Goal: Find specific page/section: Find specific page/section

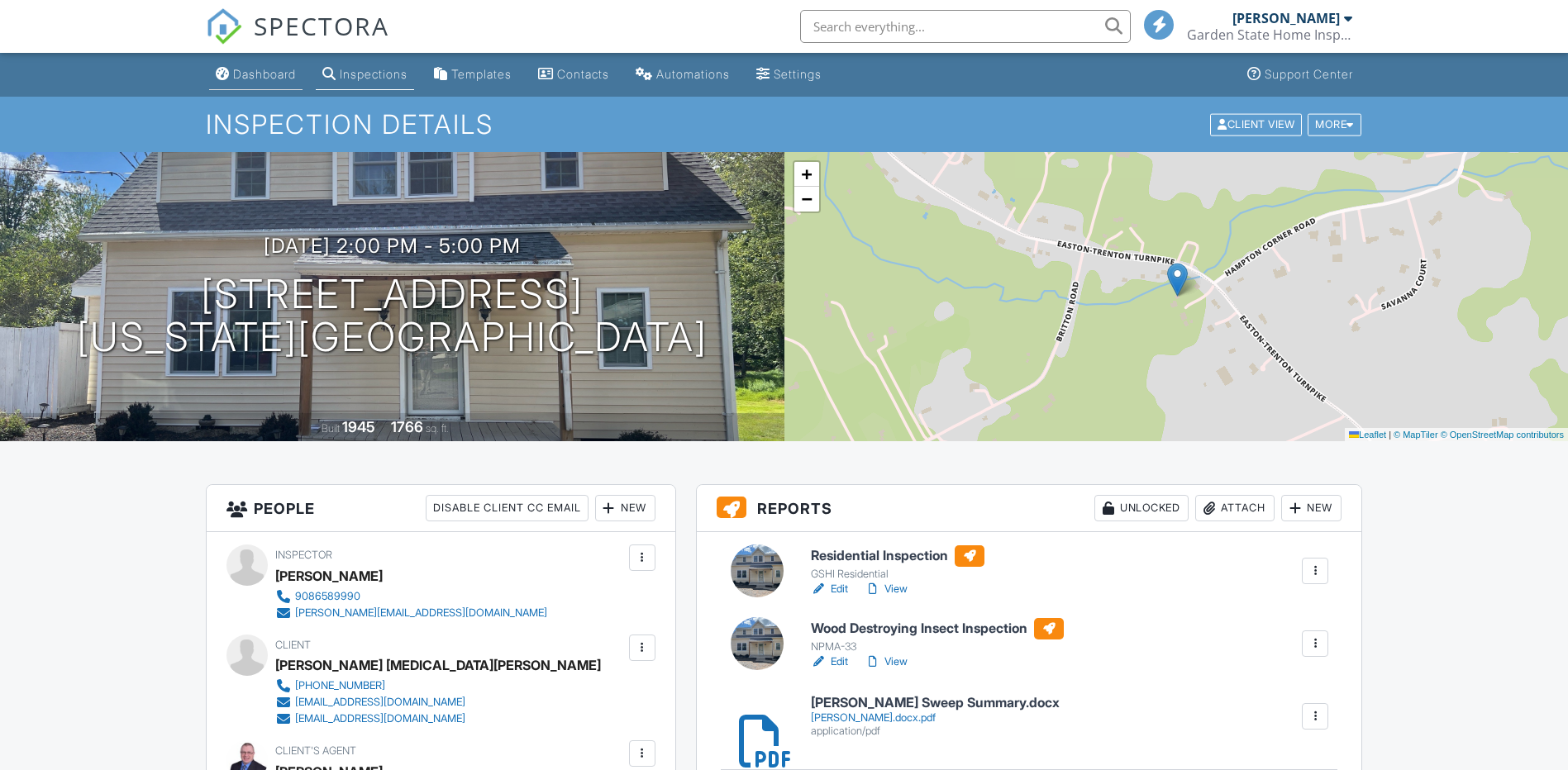
click at [247, 75] on div "Dashboard" at bounding box center [265, 74] width 63 height 14
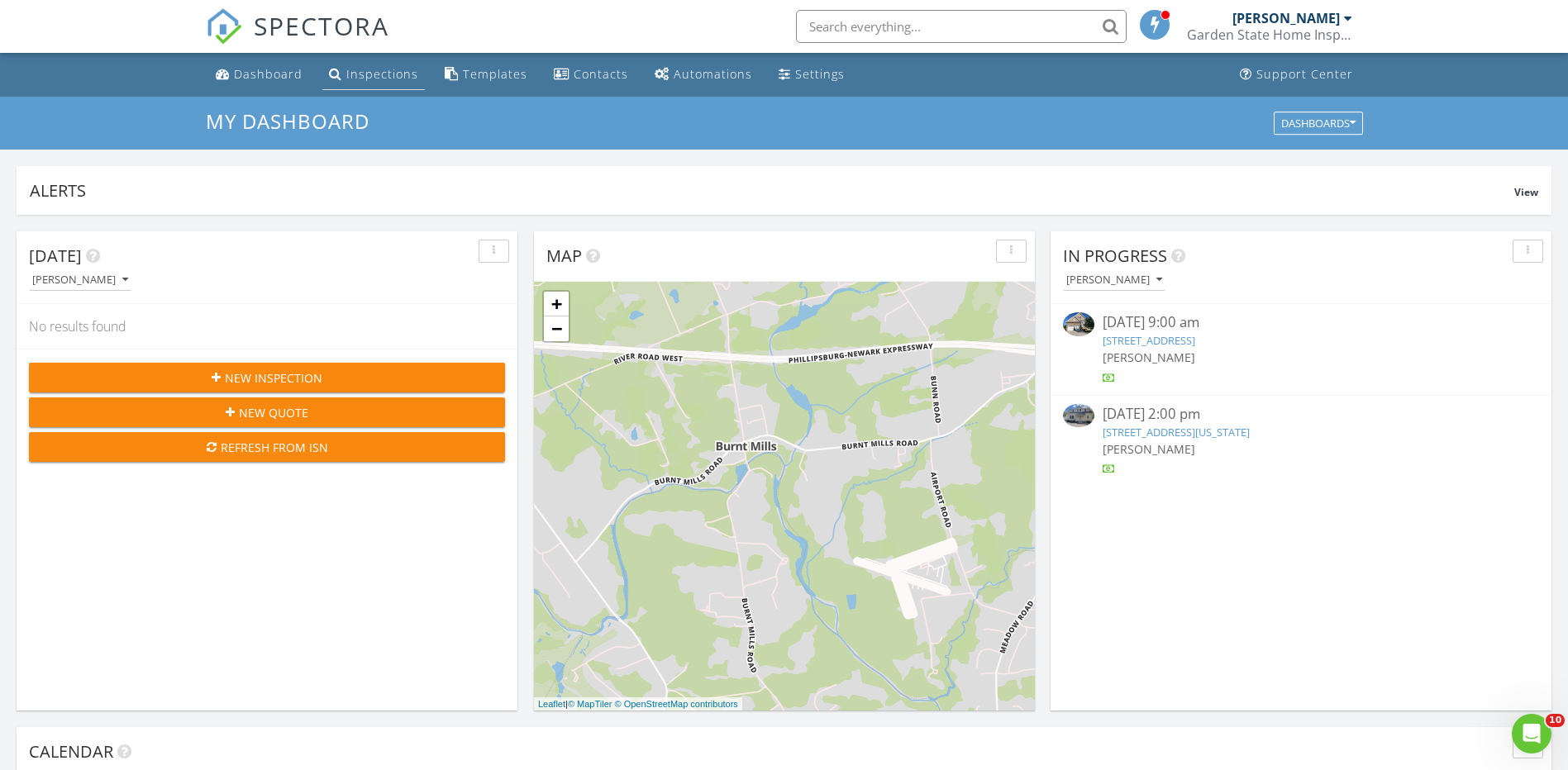
click at [375, 74] on div "Inspections" at bounding box center [382, 73] width 72 height 15
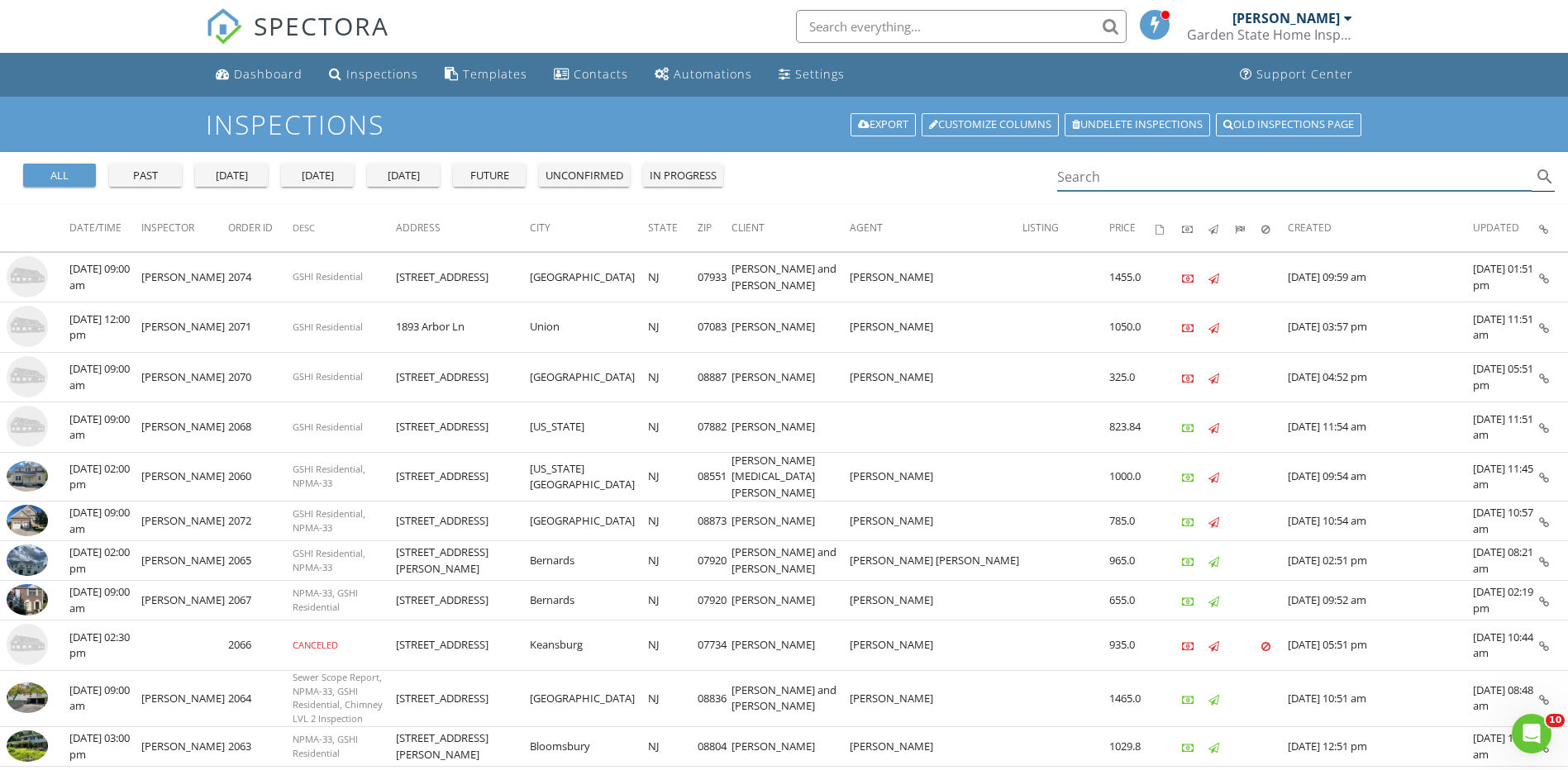
click at [1100, 176] on input "Search" at bounding box center [1294, 177] width 475 height 27
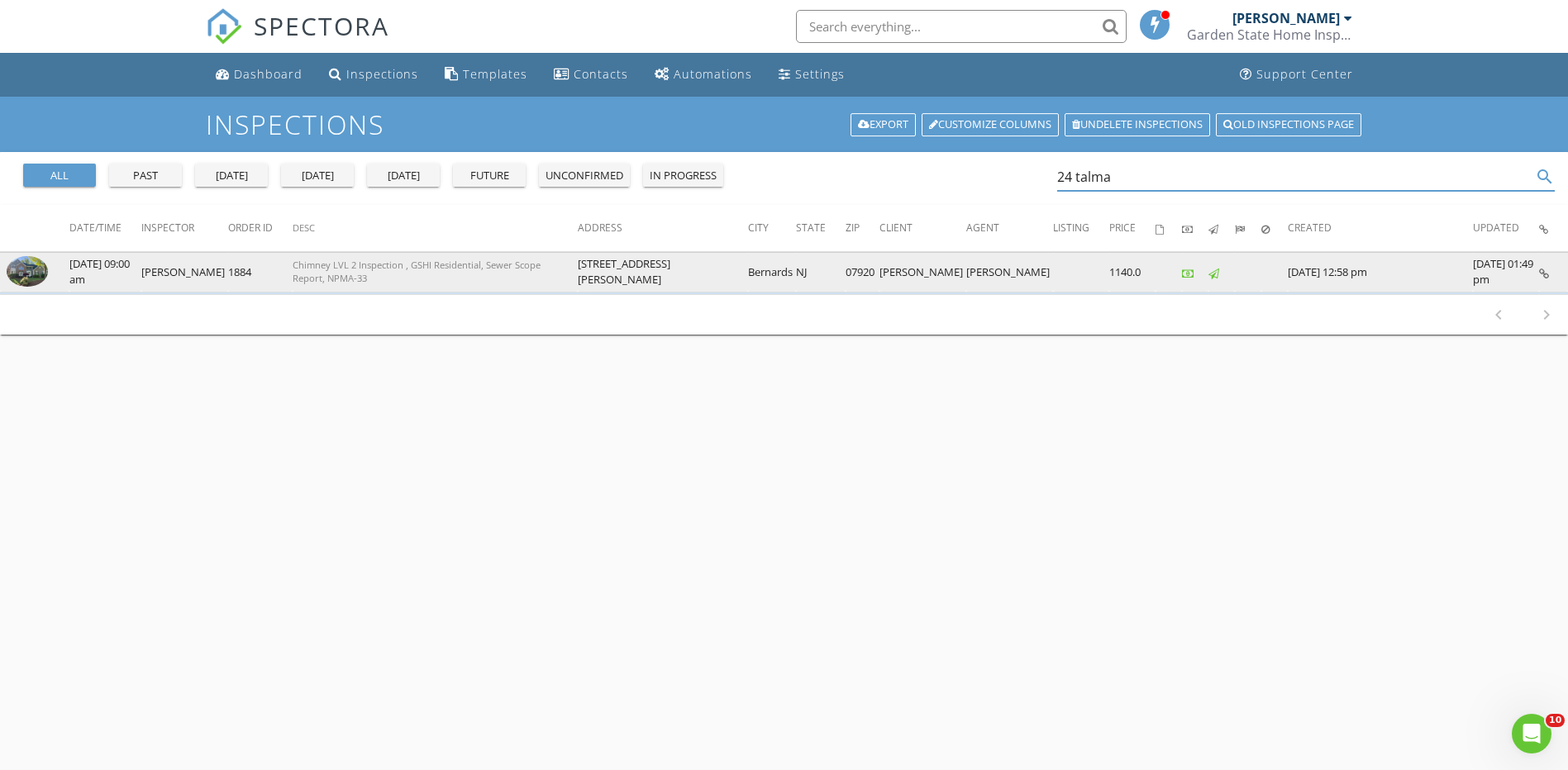
type input "24 talma"
click at [42, 270] on img at bounding box center [27, 271] width 41 height 32
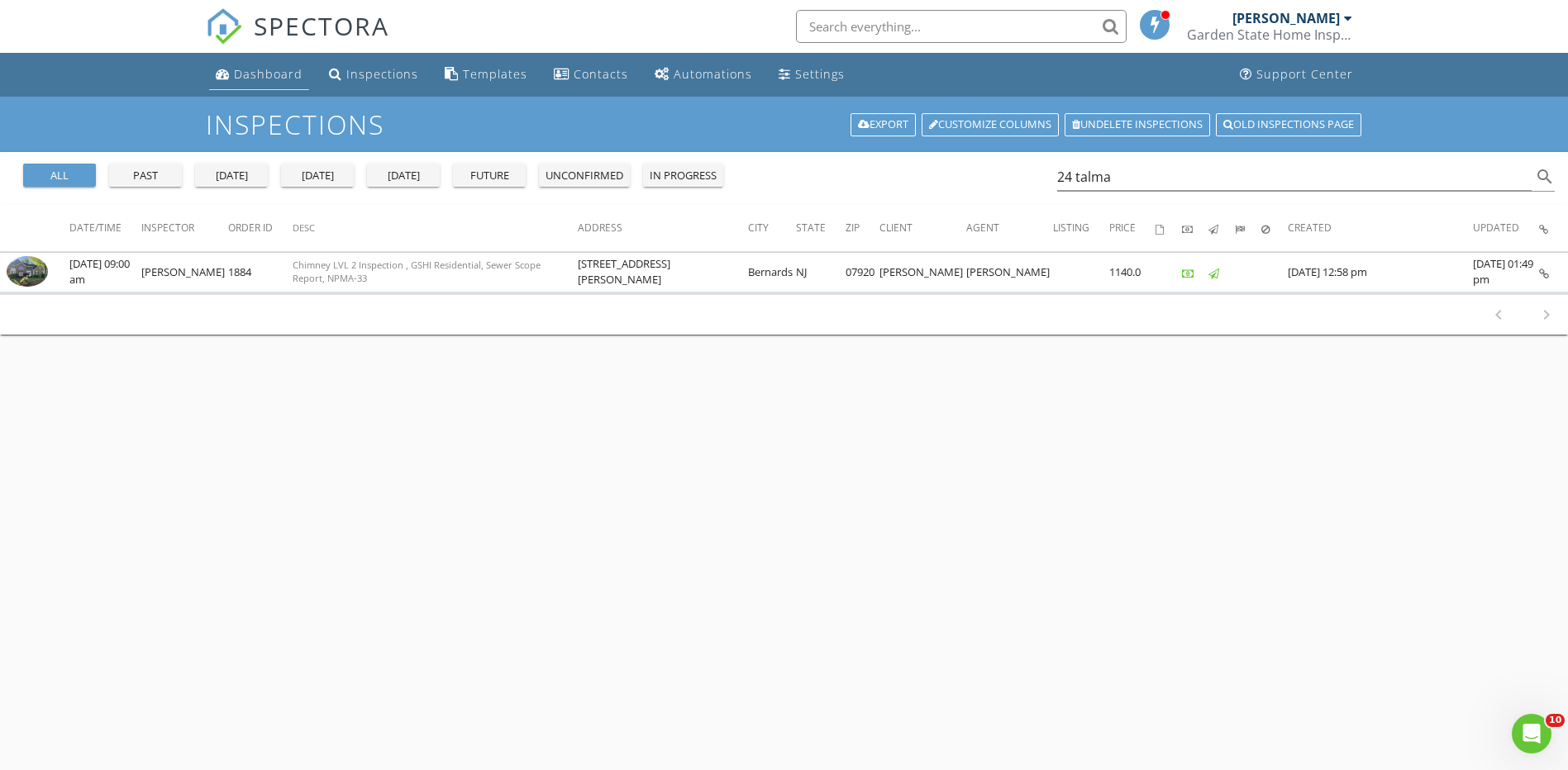
click at [276, 65] on link "Dashboard" at bounding box center [259, 75] width 100 height 31
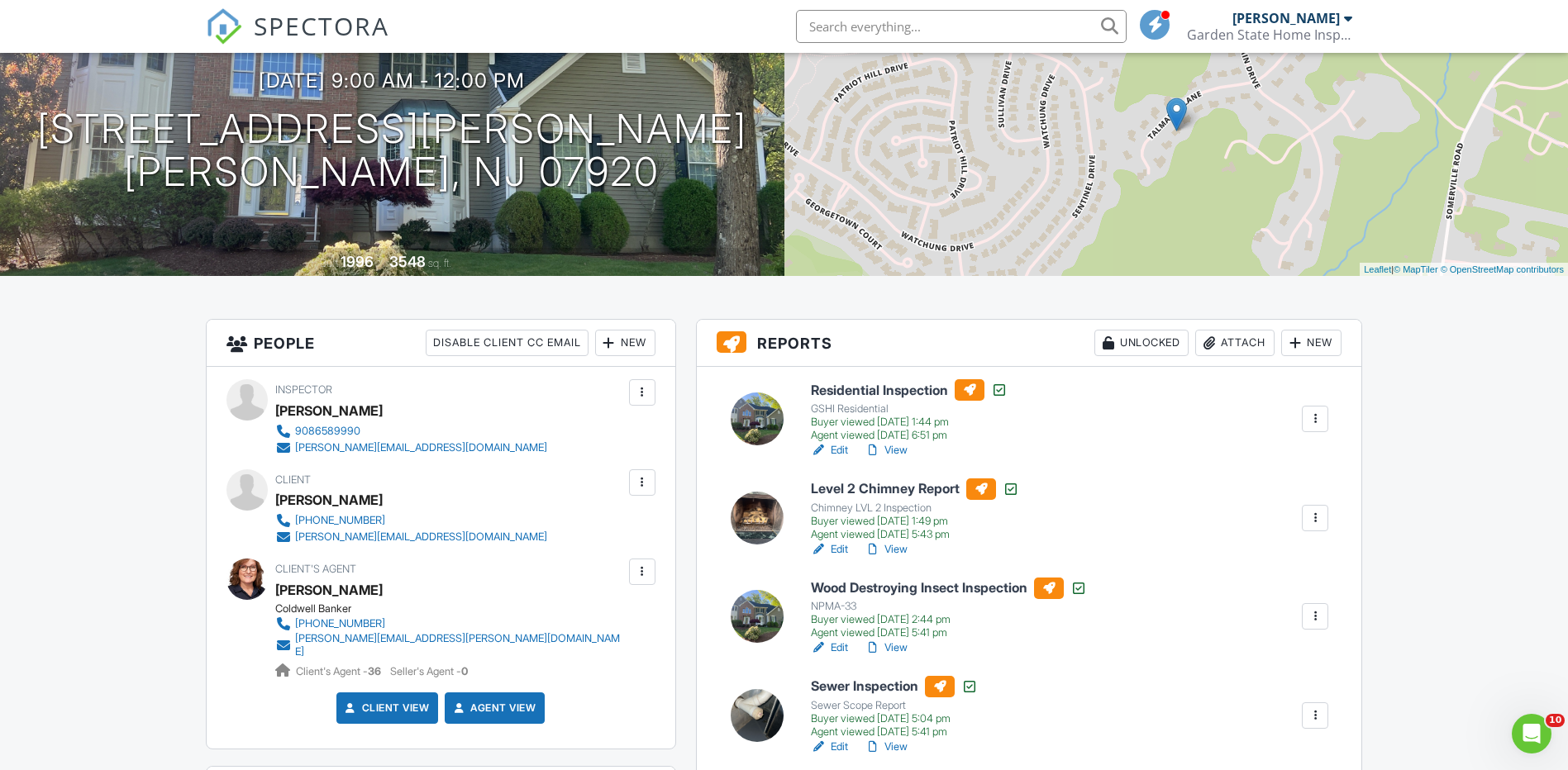
click at [894, 545] on link "View" at bounding box center [886, 549] width 43 height 16
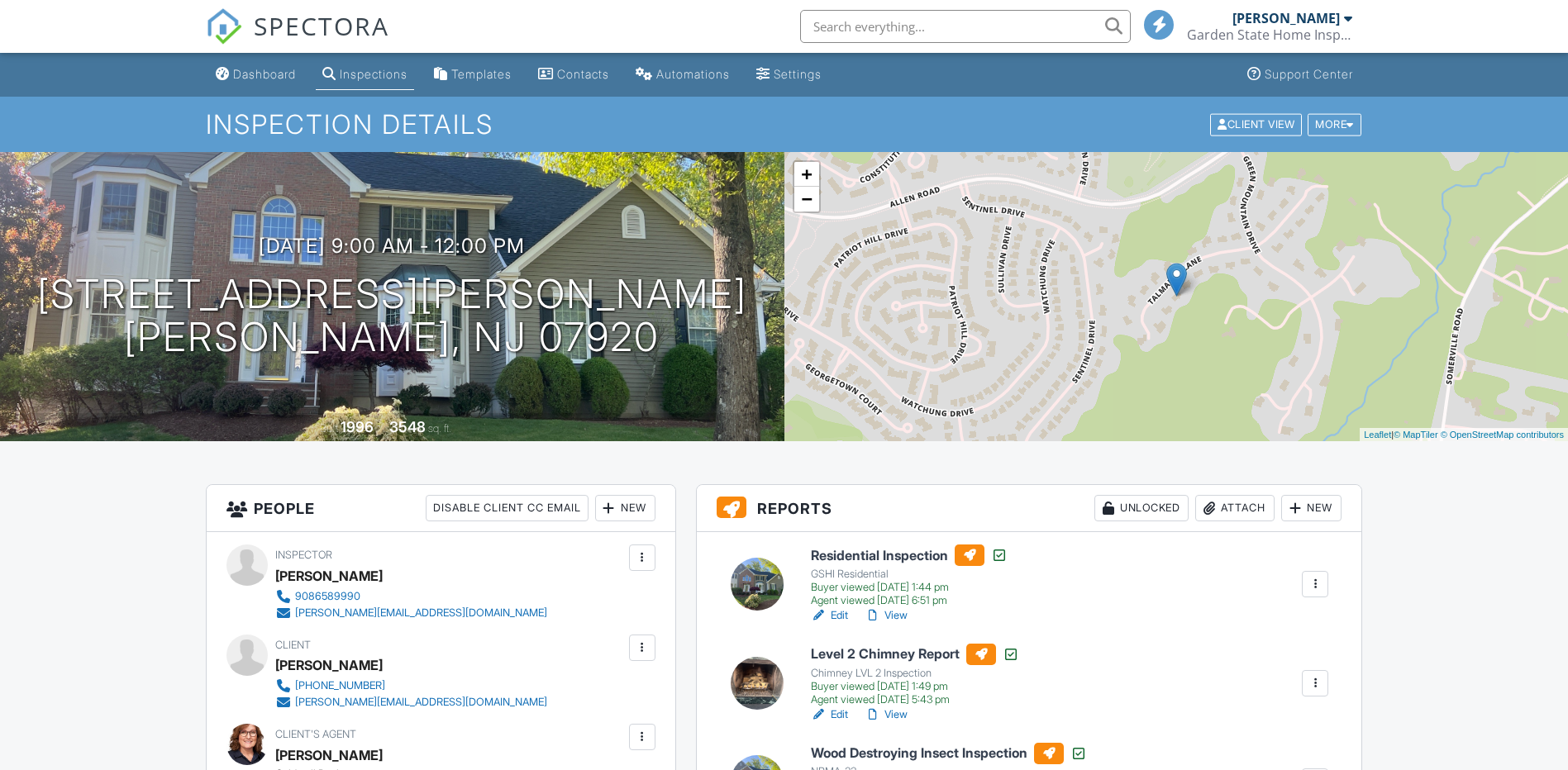
click at [904, 614] on link "View" at bounding box center [886, 615] width 43 height 16
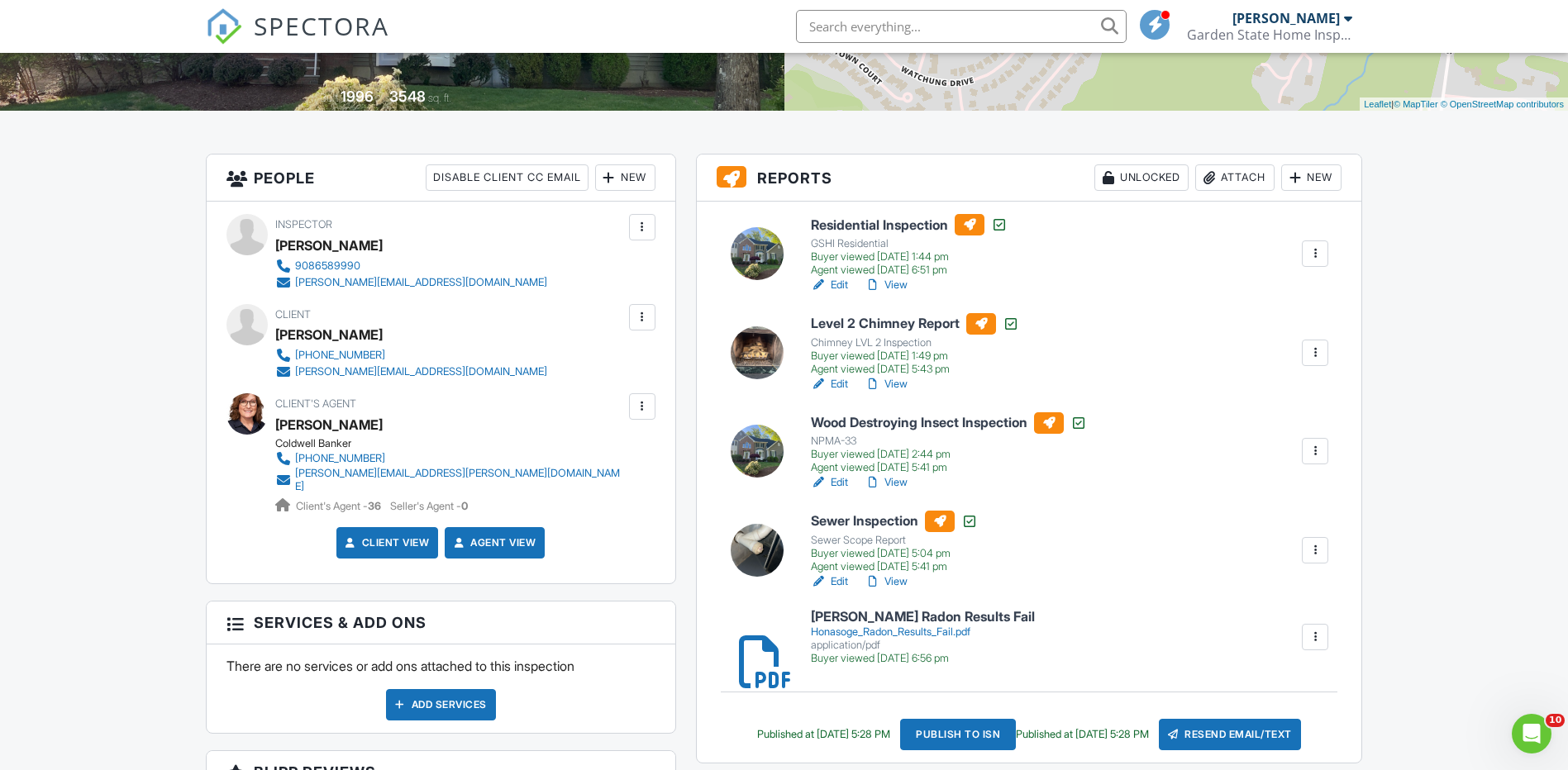
click at [900, 385] on link "View" at bounding box center [886, 384] width 43 height 16
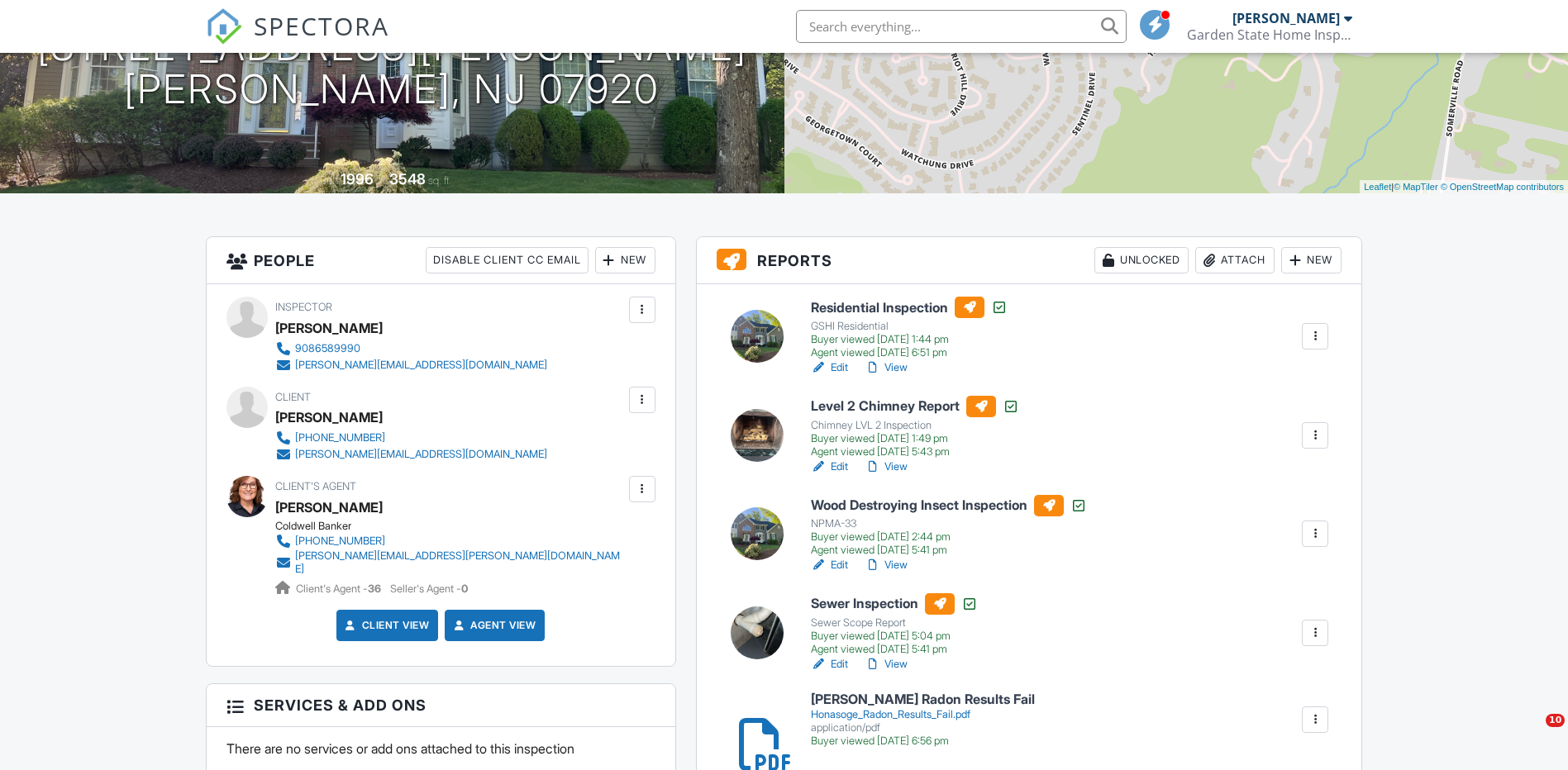
click at [901, 466] on link "View" at bounding box center [886, 467] width 43 height 16
click at [898, 465] on link "View" at bounding box center [886, 467] width 43 height 16
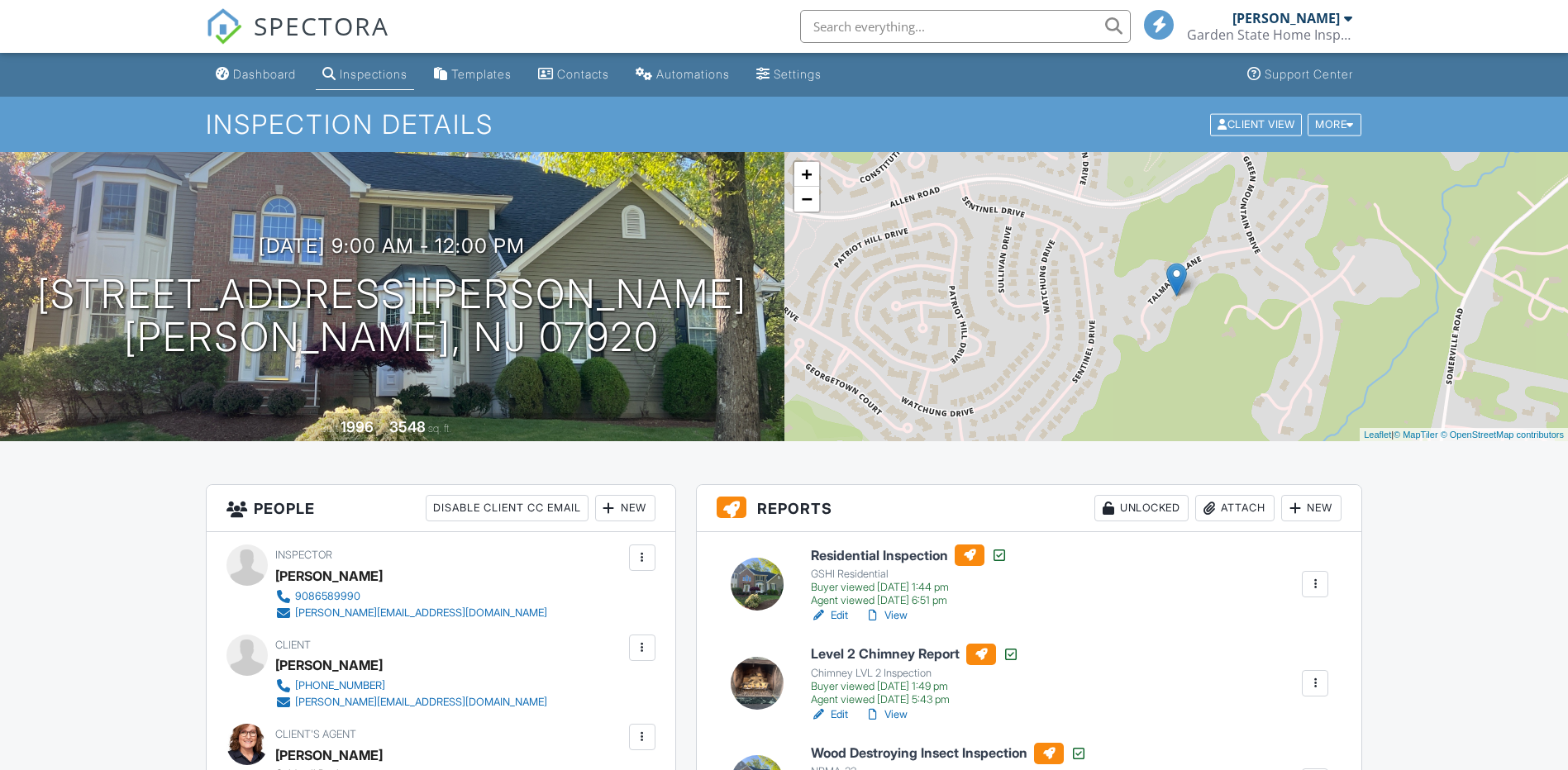
click at [906, 614] on link "View" at bounding box center [886, 615] width 43 height 16
click at [897, 607] on link "View" at bounding box center [886, 615] width 43 height 16
